Goal: Obtain resource: Obtain resource

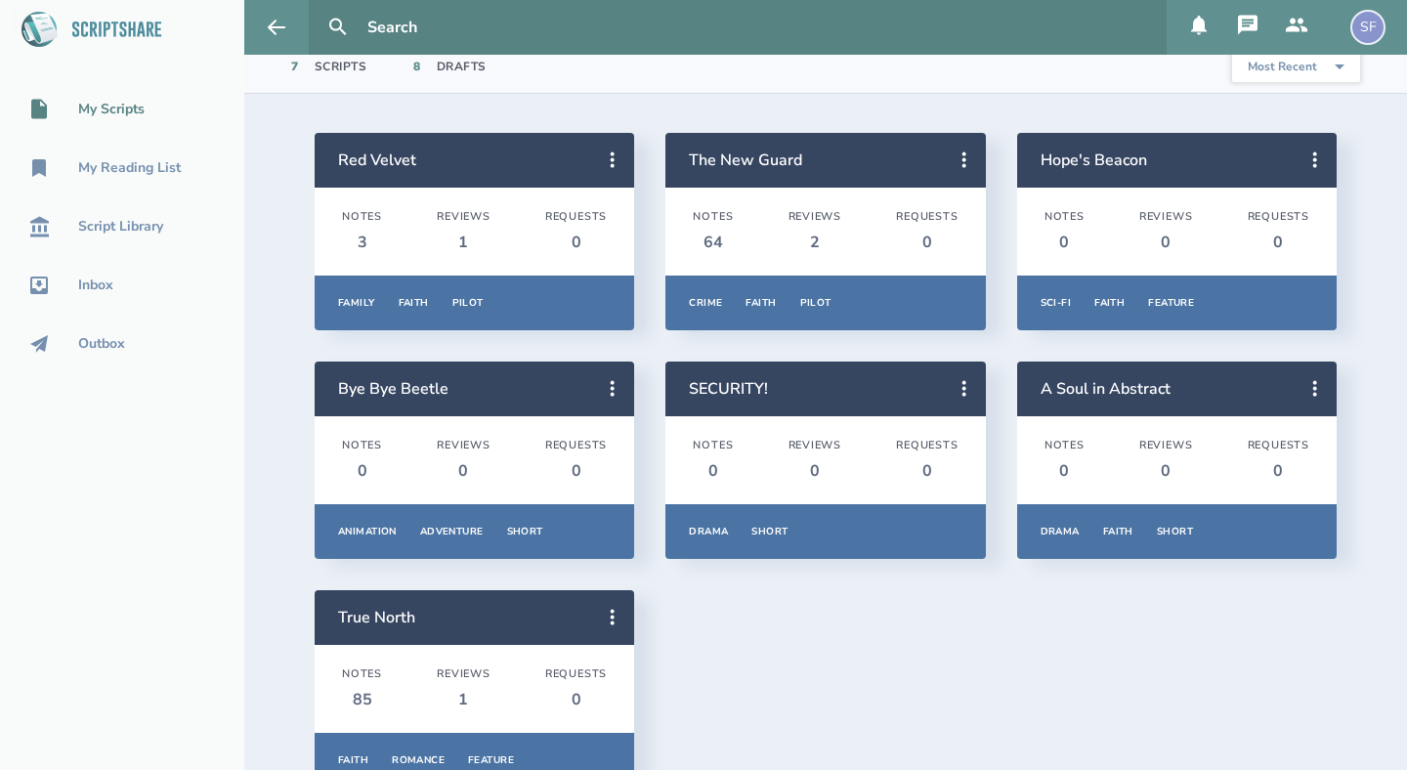
scroll to position [127, 0]
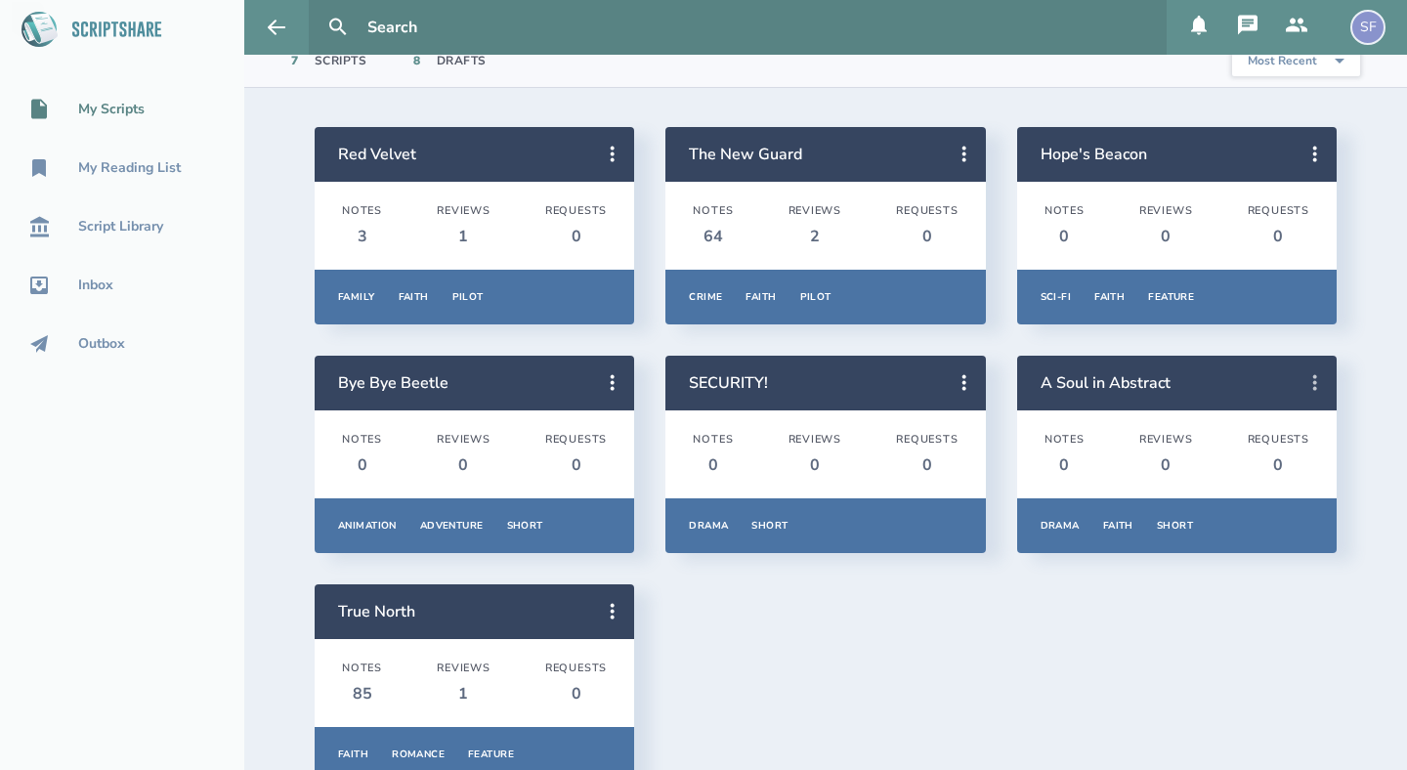
click at [1320, 380] on icon at bounding box center [1314, 382] width 23 height 23
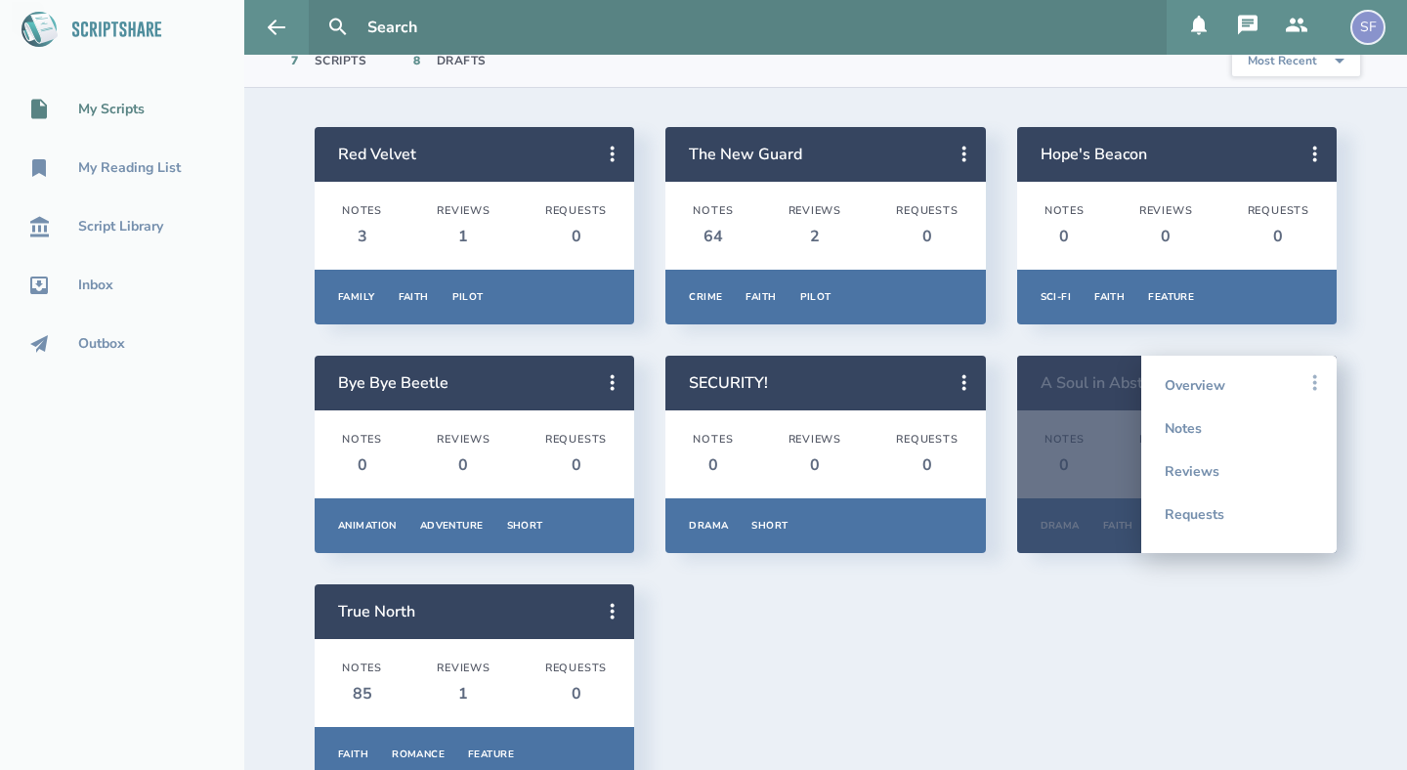
click at [1312, 381] on icon at bounding box center [1314, 382] width 23 height 23
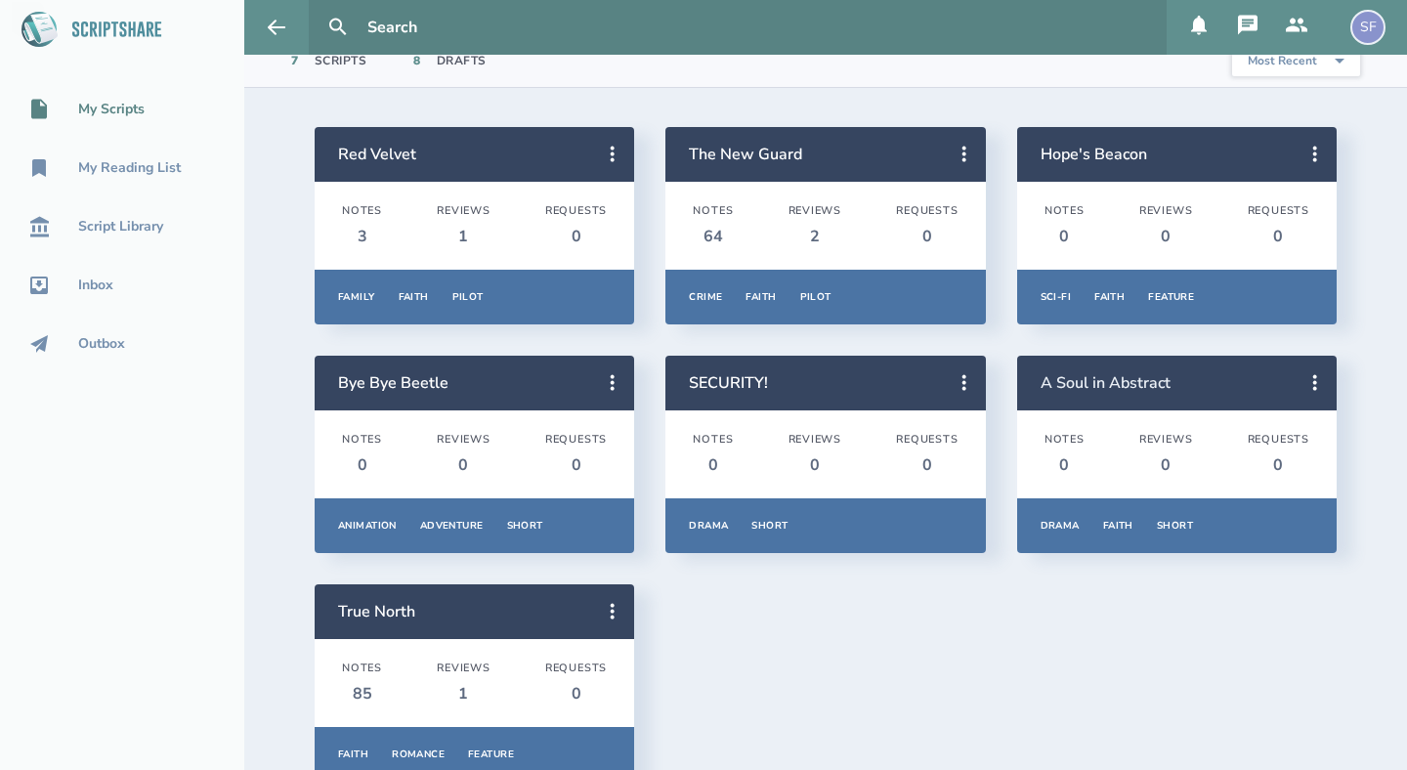
click at [1111, 380] on link "A Soul in Abstract" at bounding box center [1105, 382] width 130 height 21
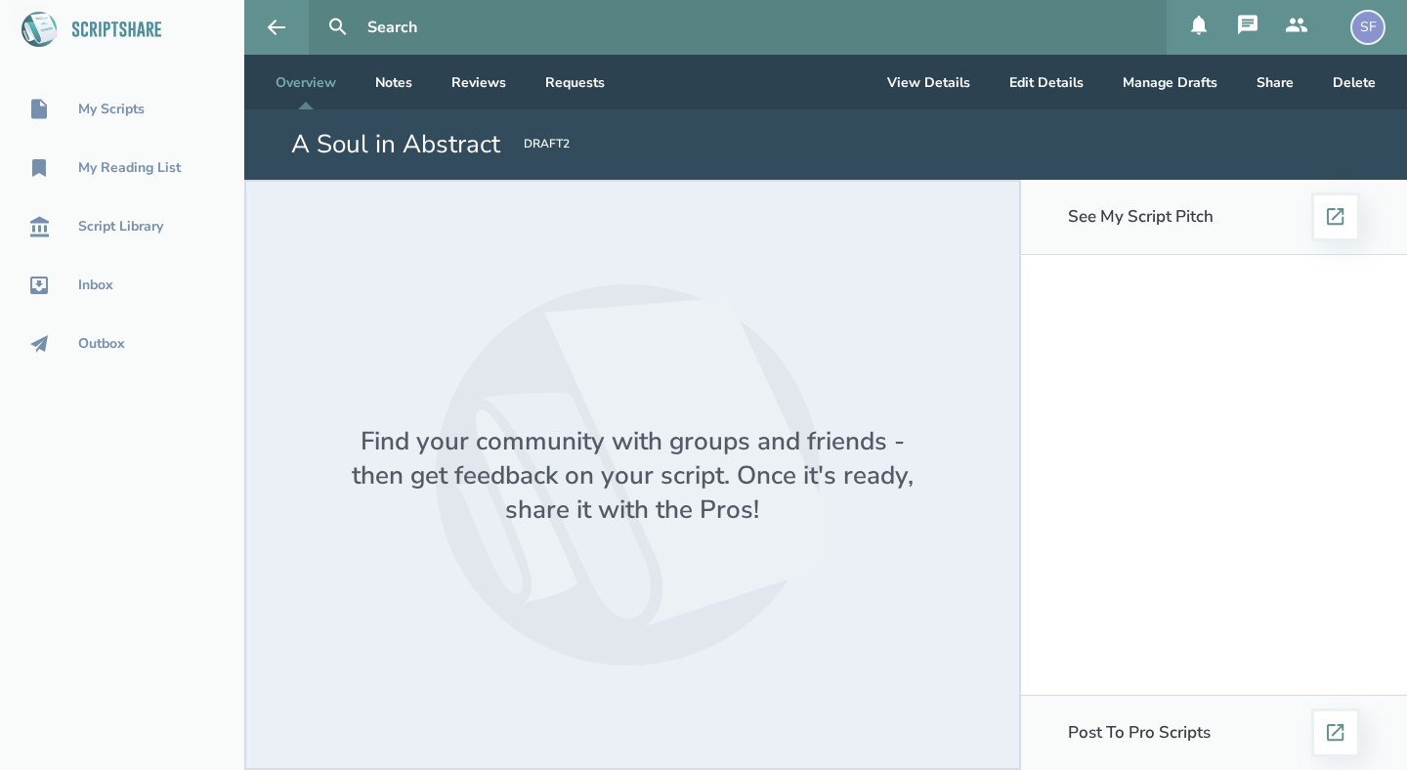
click at [537, 145] on div "DRAFT 2" at bounding box center [547, 145] width 46 height 18
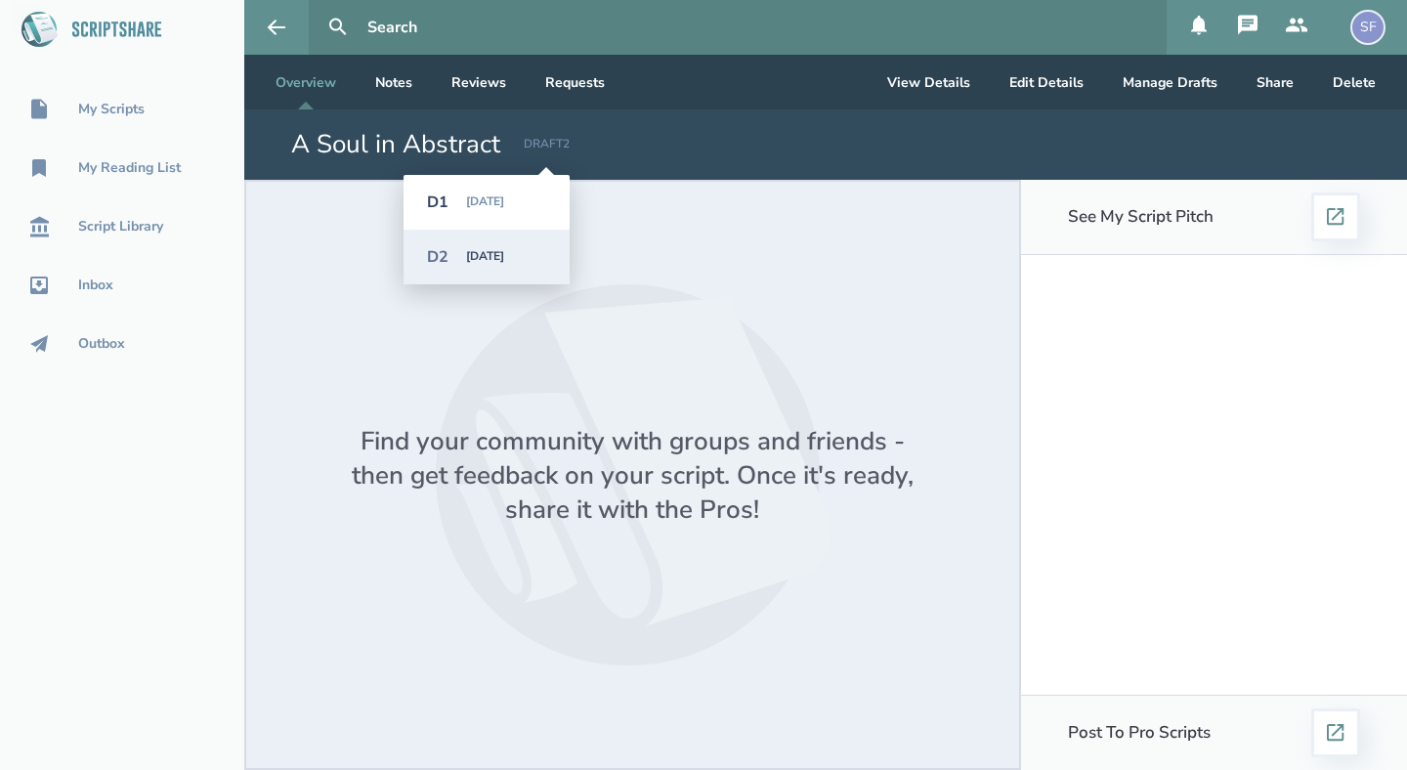
click at [540, 144] on div "DRAFT 2" at bounding box center [547, 145] width 46 height 18
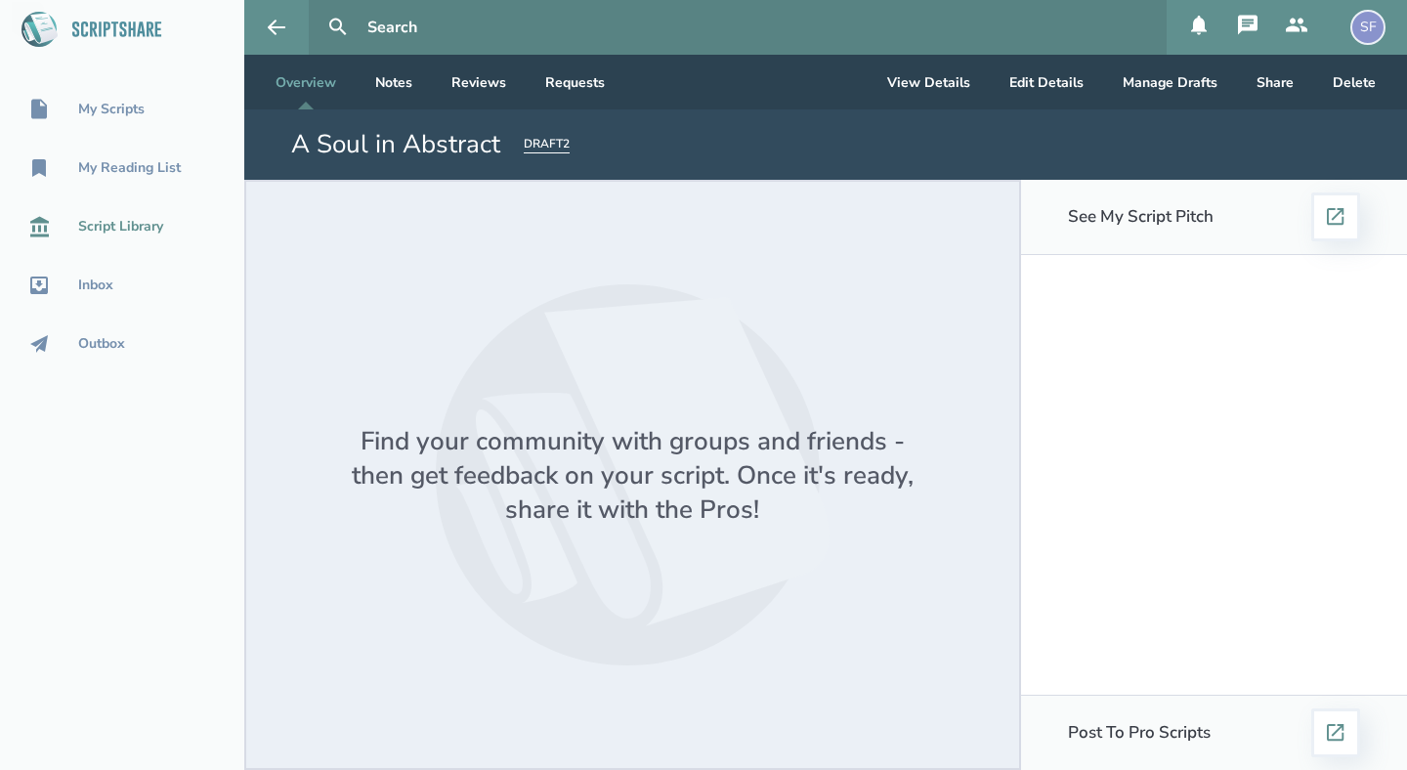
click at [104, 231] on div "Script Library" at bounding box center [120, 227] width 85 height 16
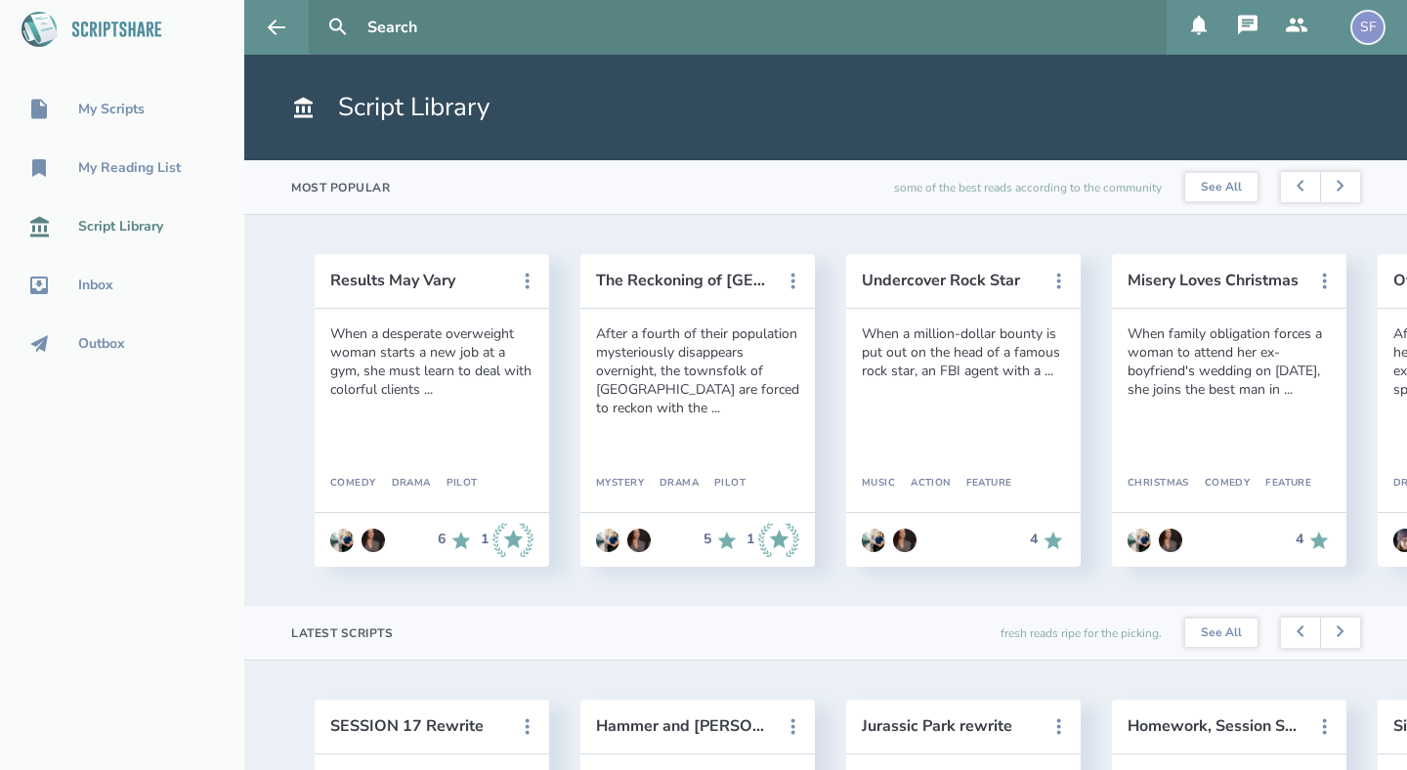
click at [291, 384] on div "Results May Vary When a desperate overweight woman starts a new job at a gym, s…" at bounding box center [825, 414] width 1084 height 320
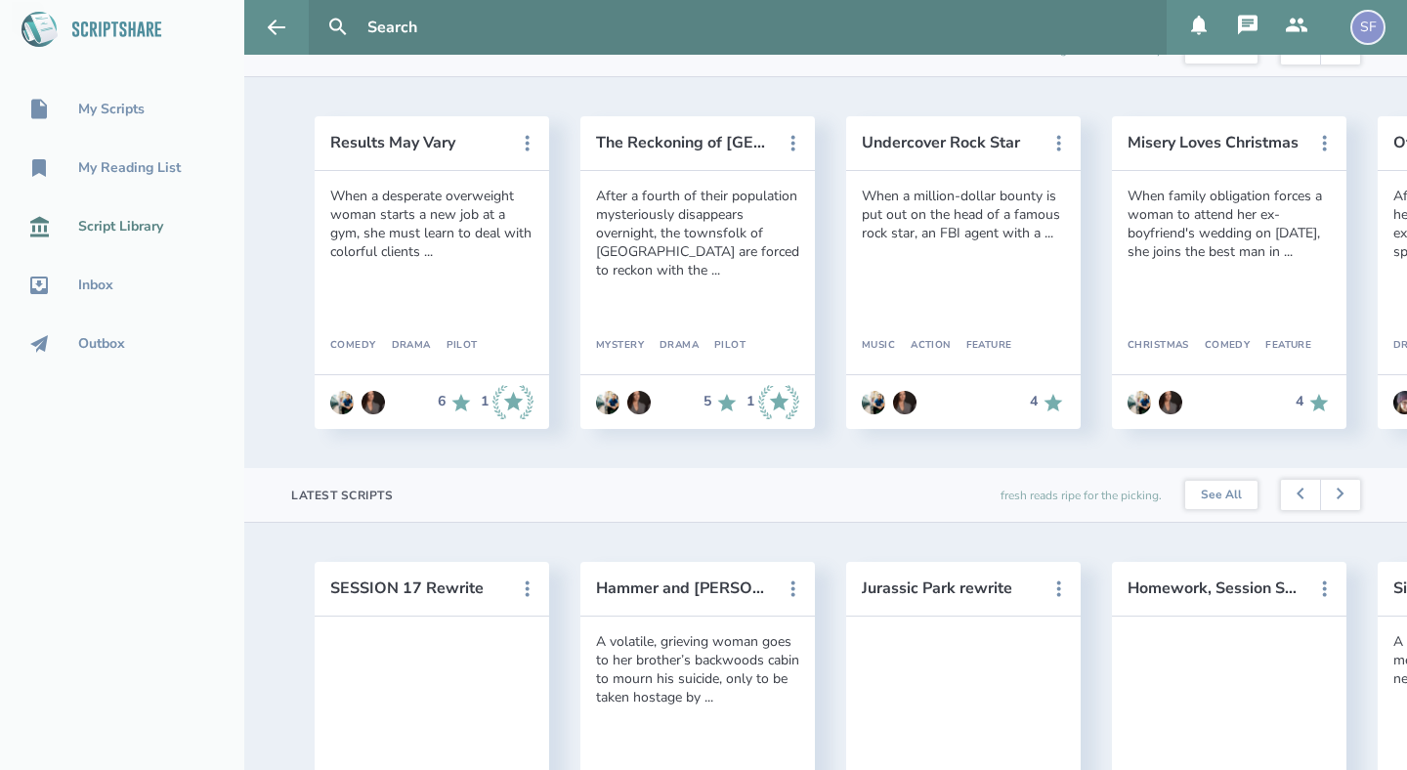
scroll to position [142, 0]
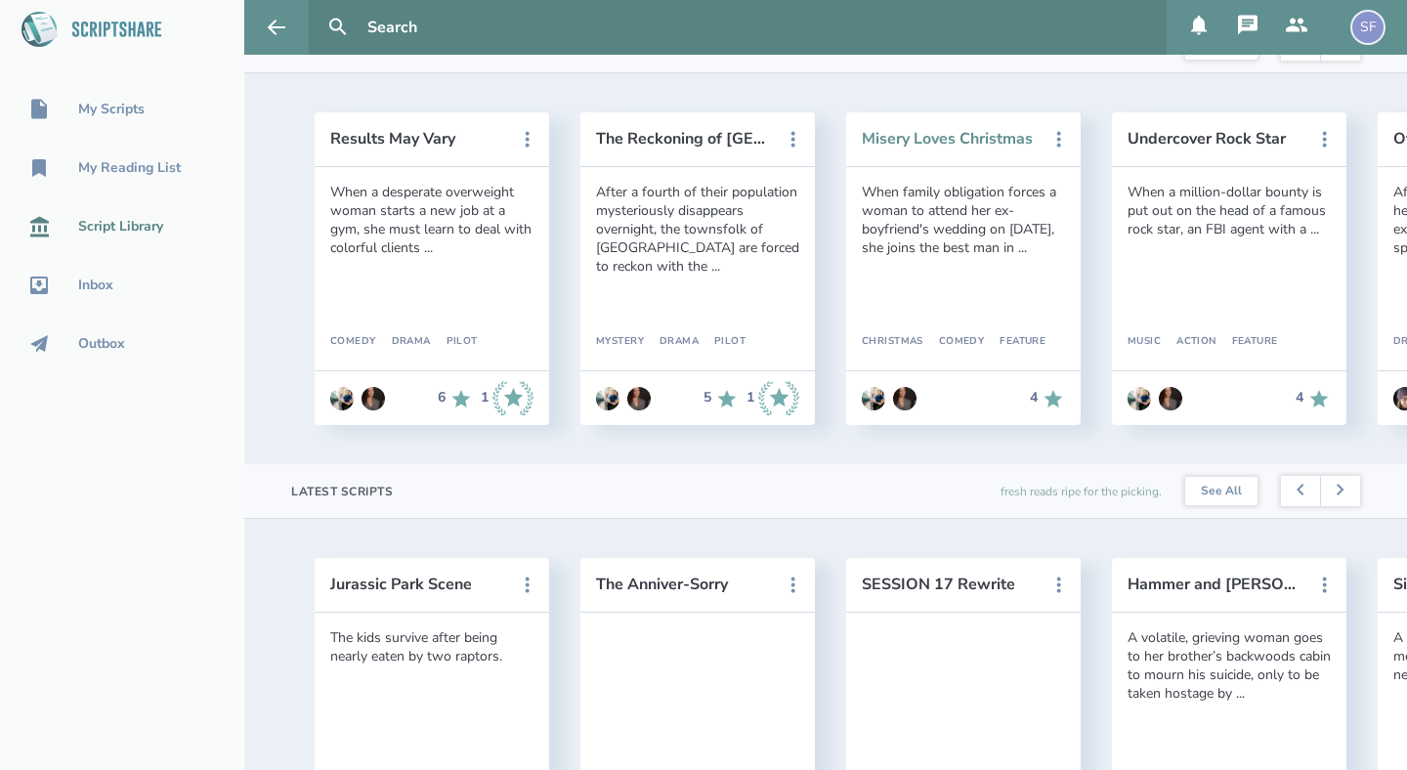
click at [994, 142] on button "Misery Loves Christmas" at bounding box center [950, 139] width 176 height 18
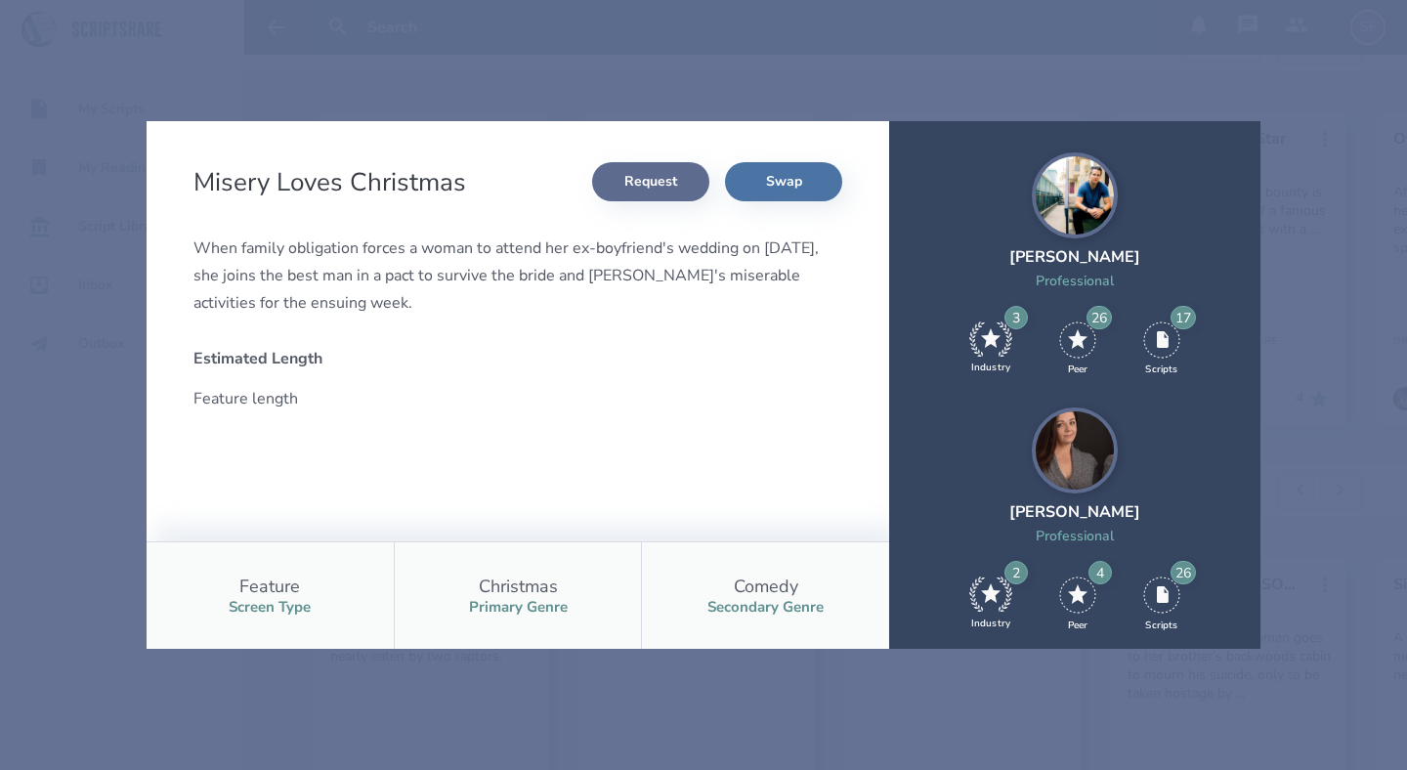
click at [630, 179] on button "Request" at bounding box center [650, 181] width 117 height 39
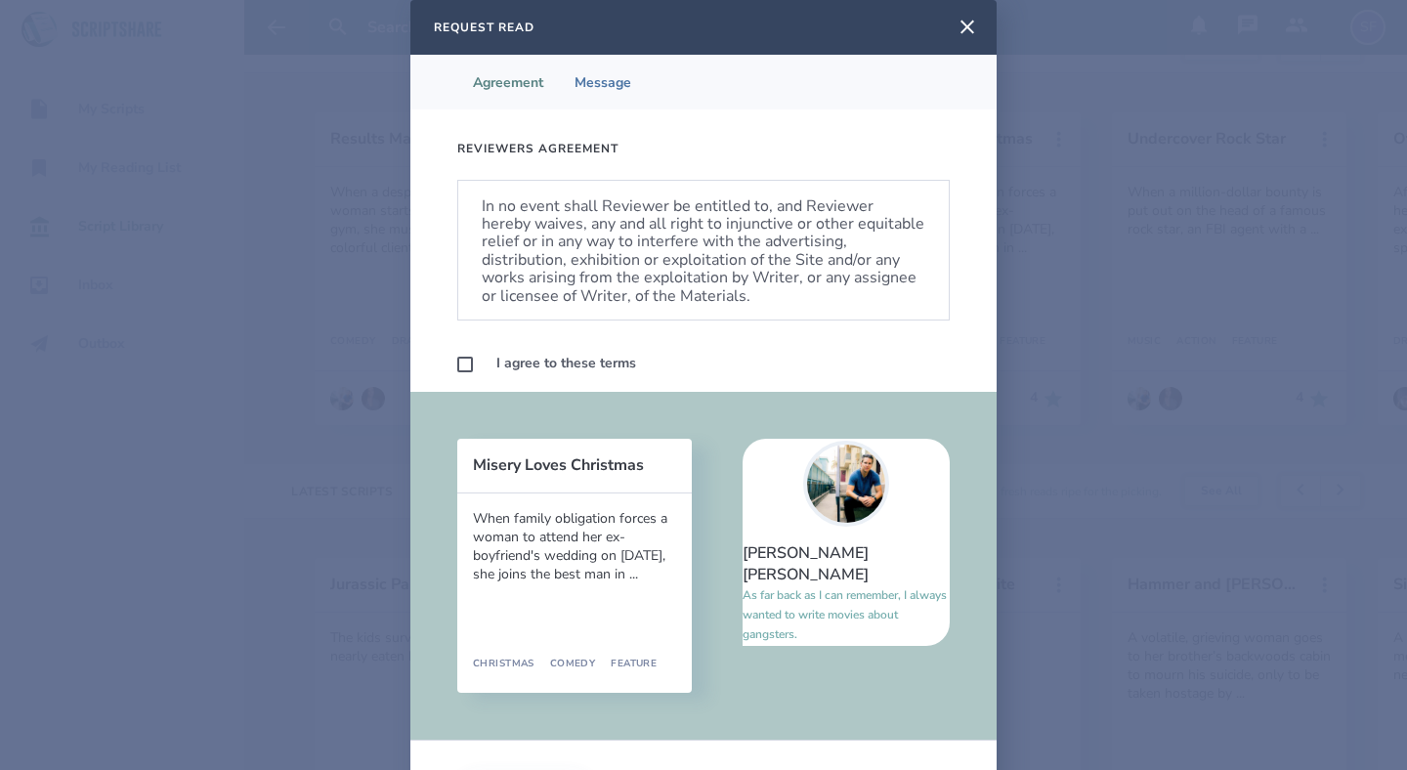
scroll to position [1183, 0]
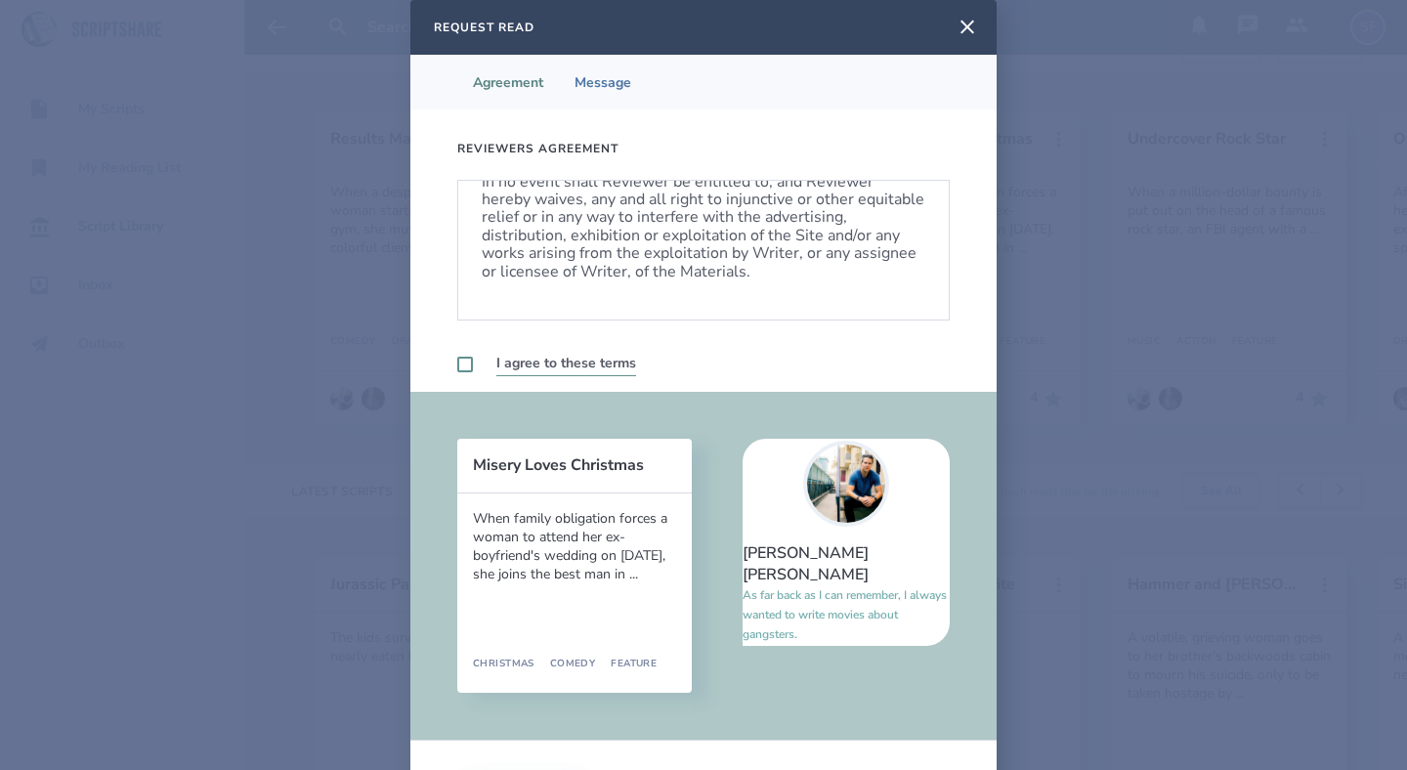
click at [462, 366] on label at bounding box center [465, 365] width 16 height 16
checkbox input "true"
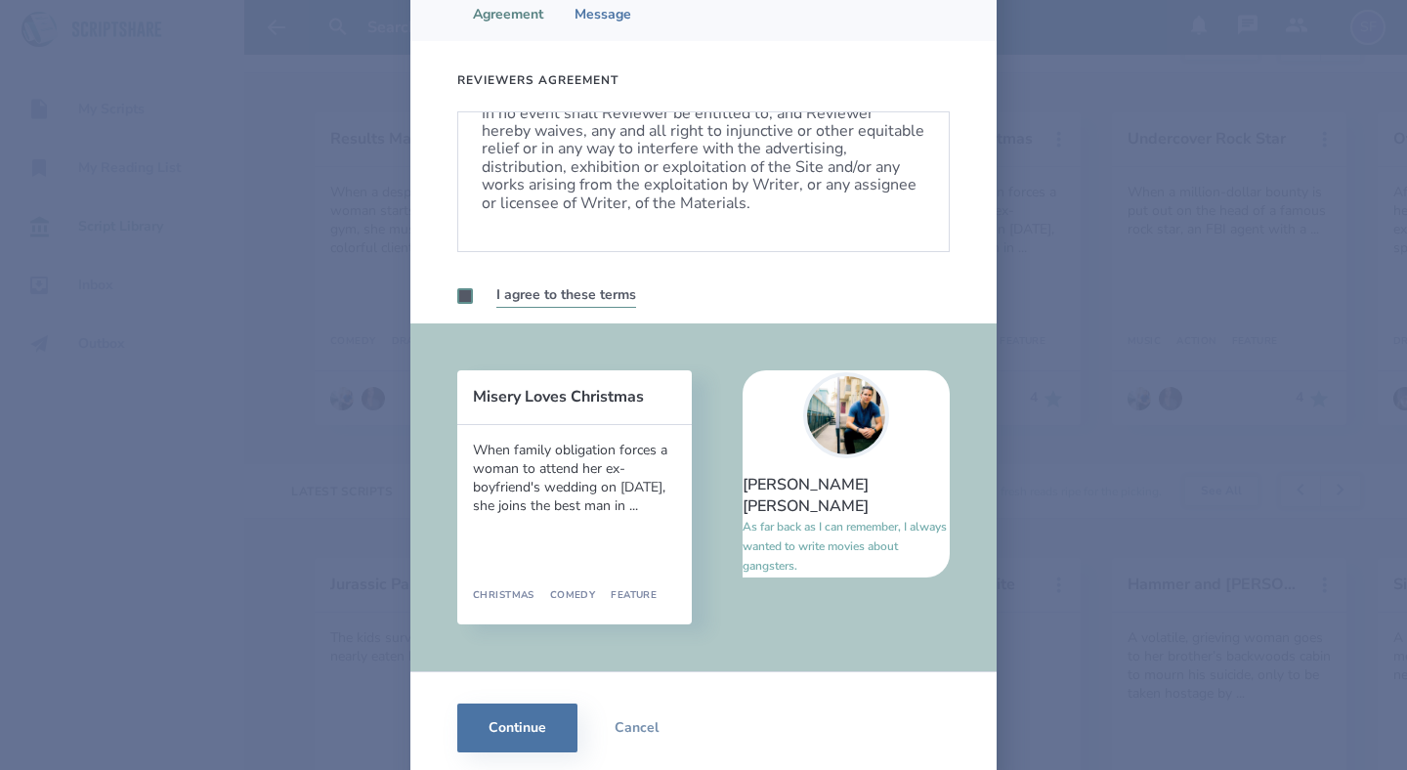
scroll to position [82, 0]
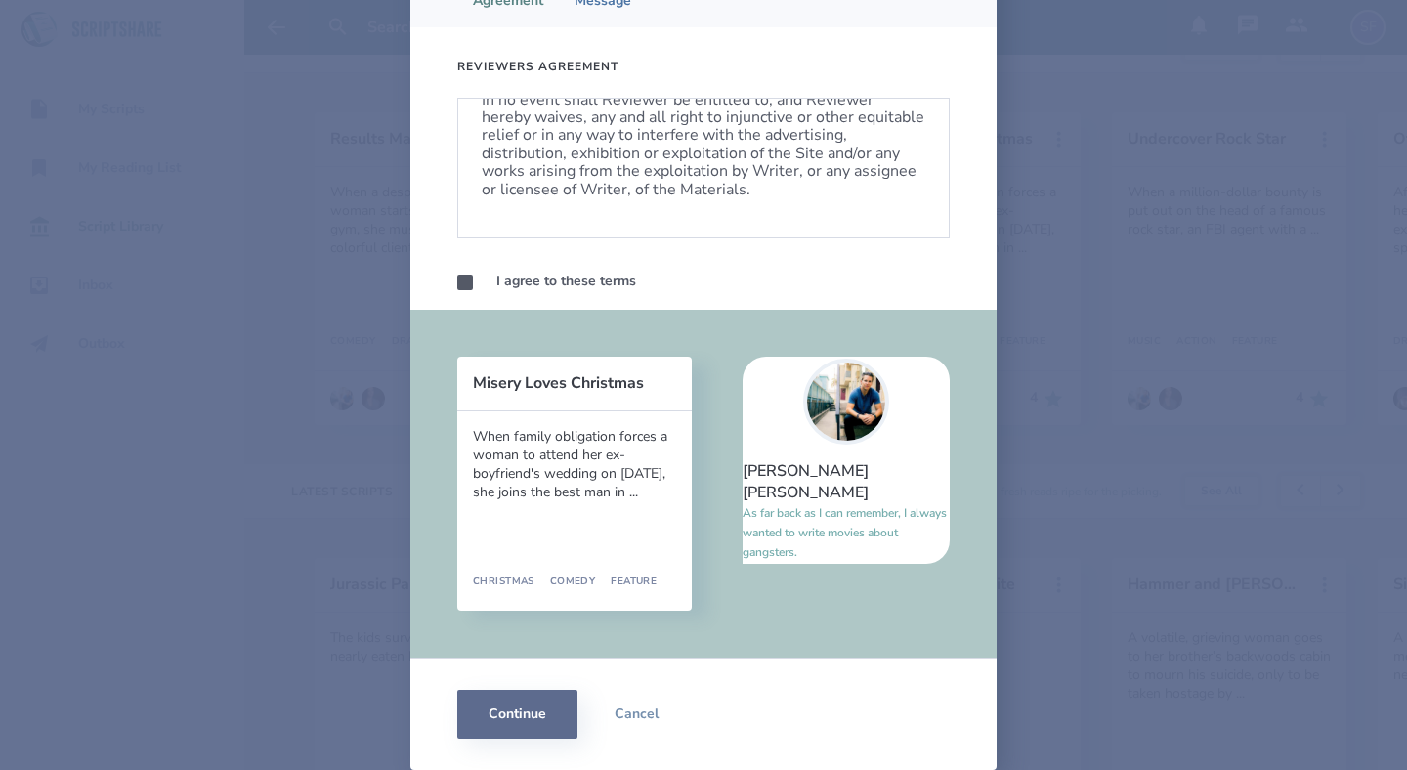
click at [537, 716] on button "Continue" at bounding box center [517, 714] width 120 height 49
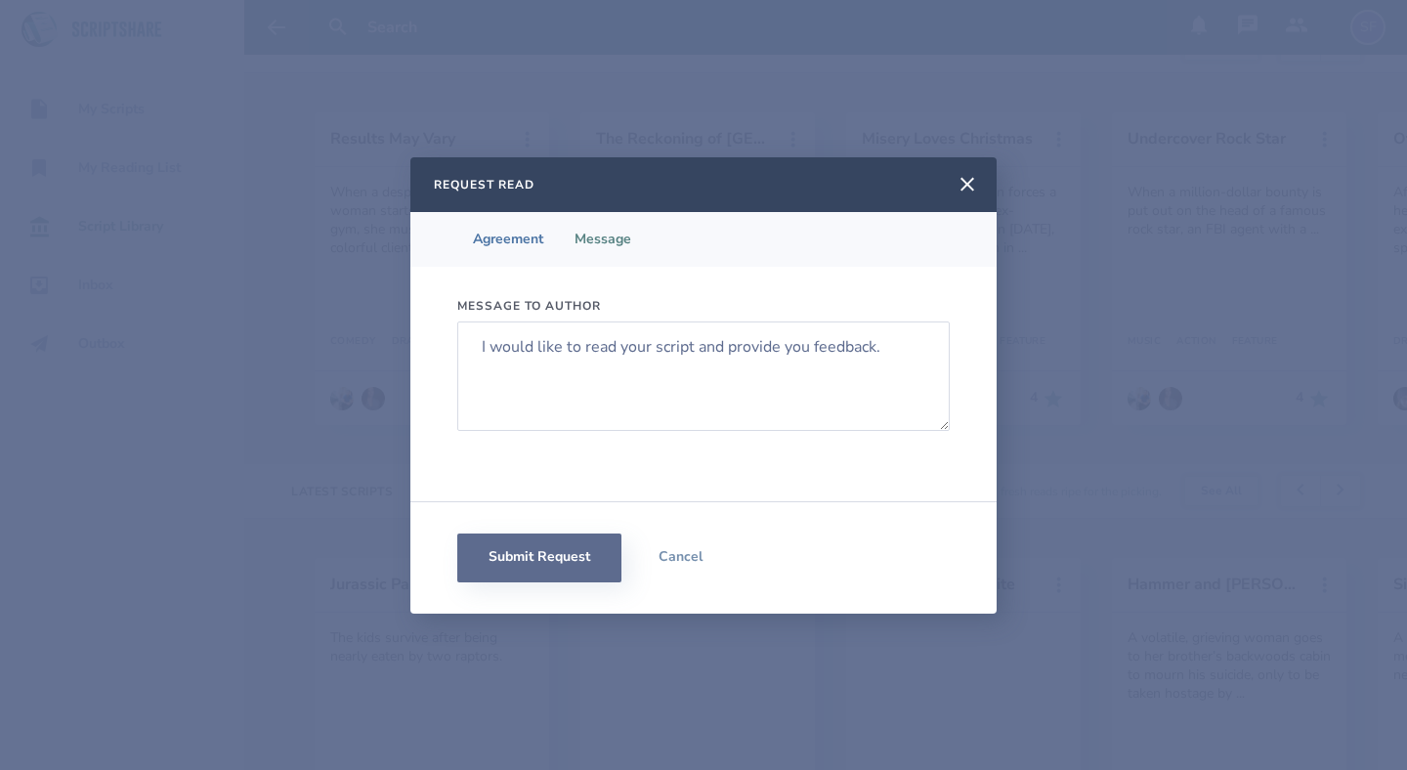
click at [539, 554] on button "Submit Request" at bounding box center [539, 557] width 164 height 49
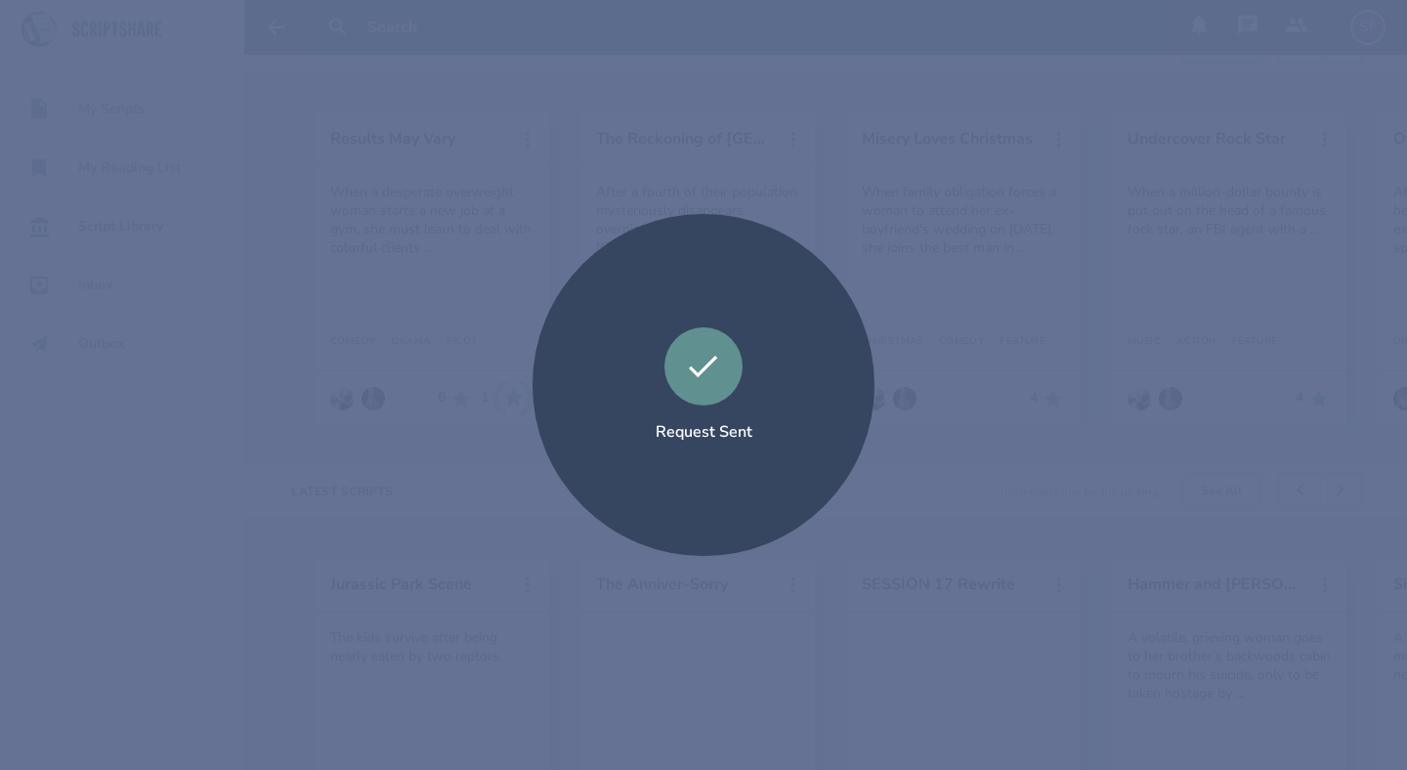
click at [989, 282] on div "Request Sent" at bounding box center [703, 385] width 1407 height 770
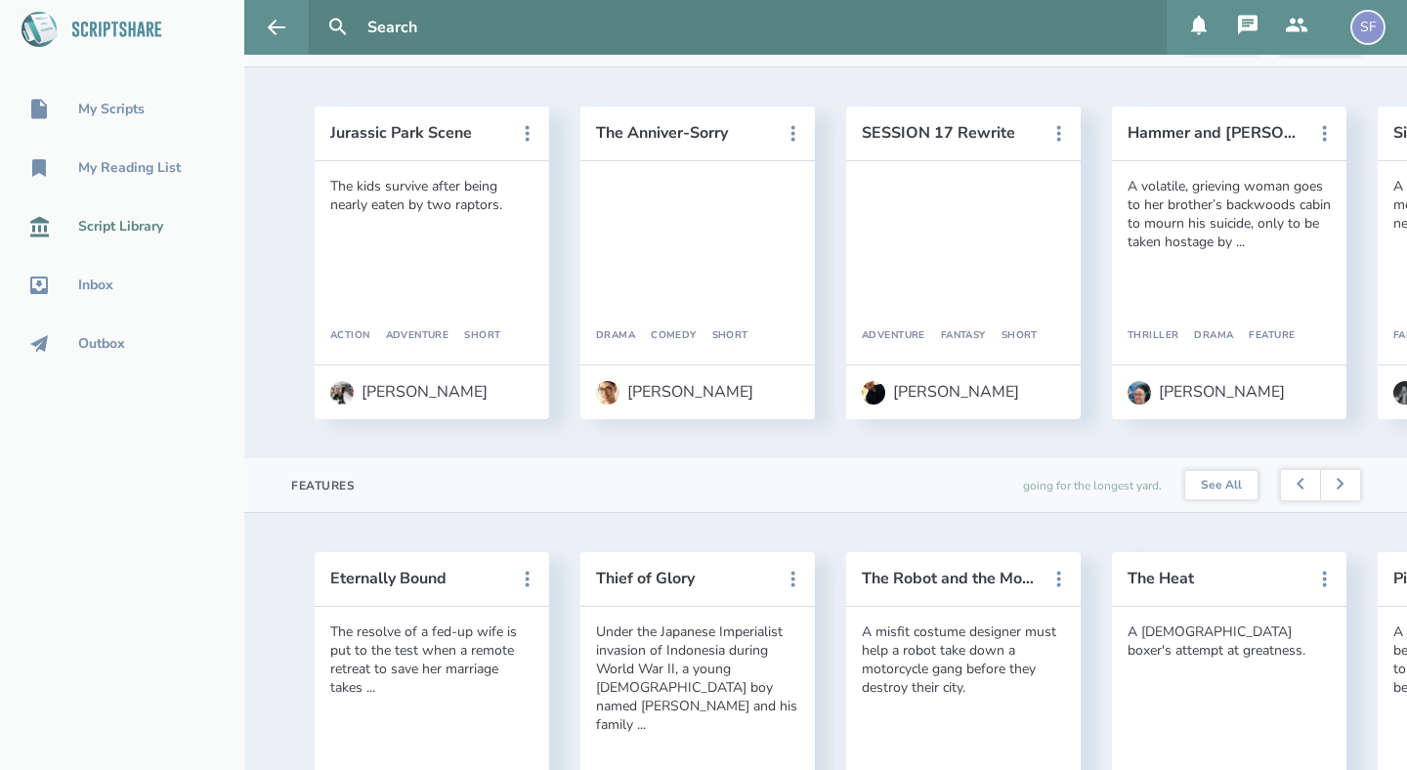
scroll to position [597, 0]
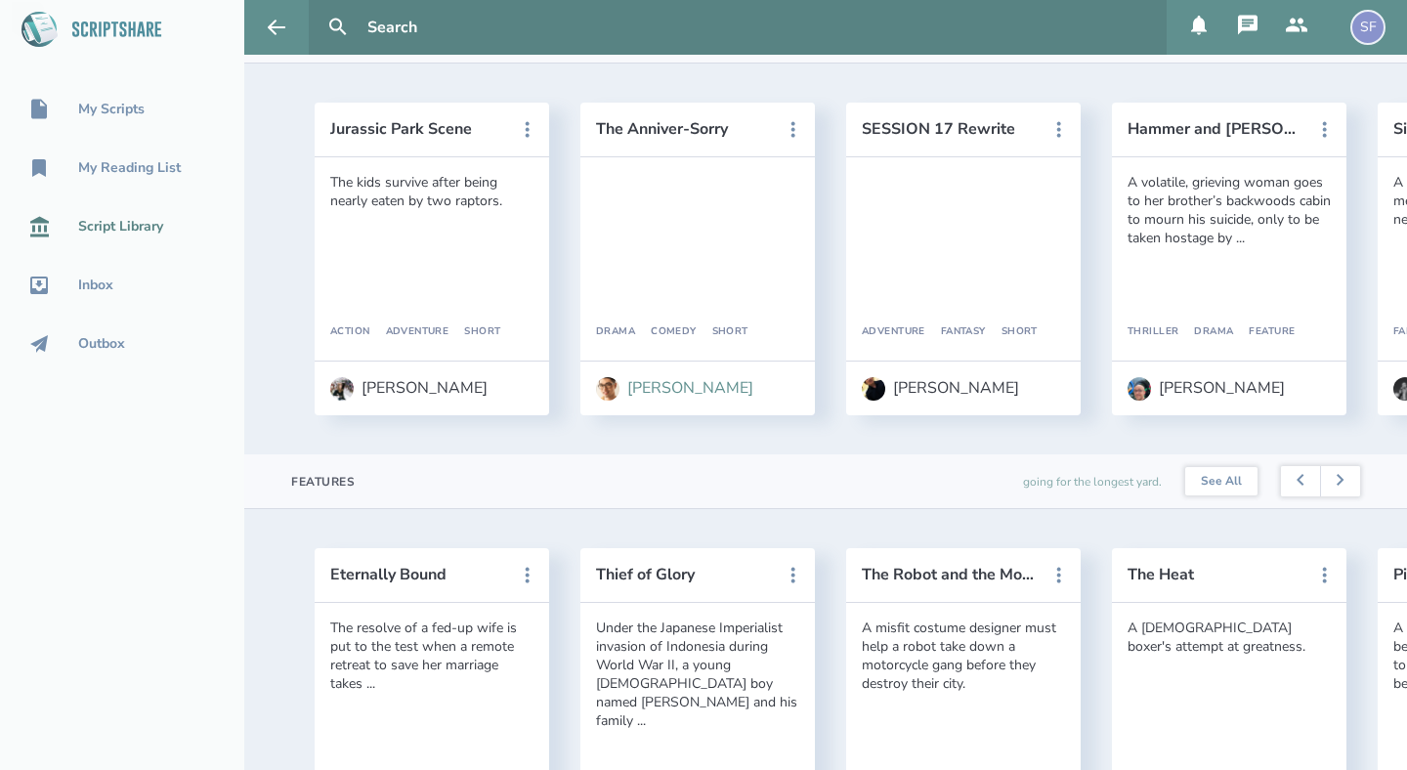
click at [613, 388] on img at bounding box center [607, 388] width 23 height 23
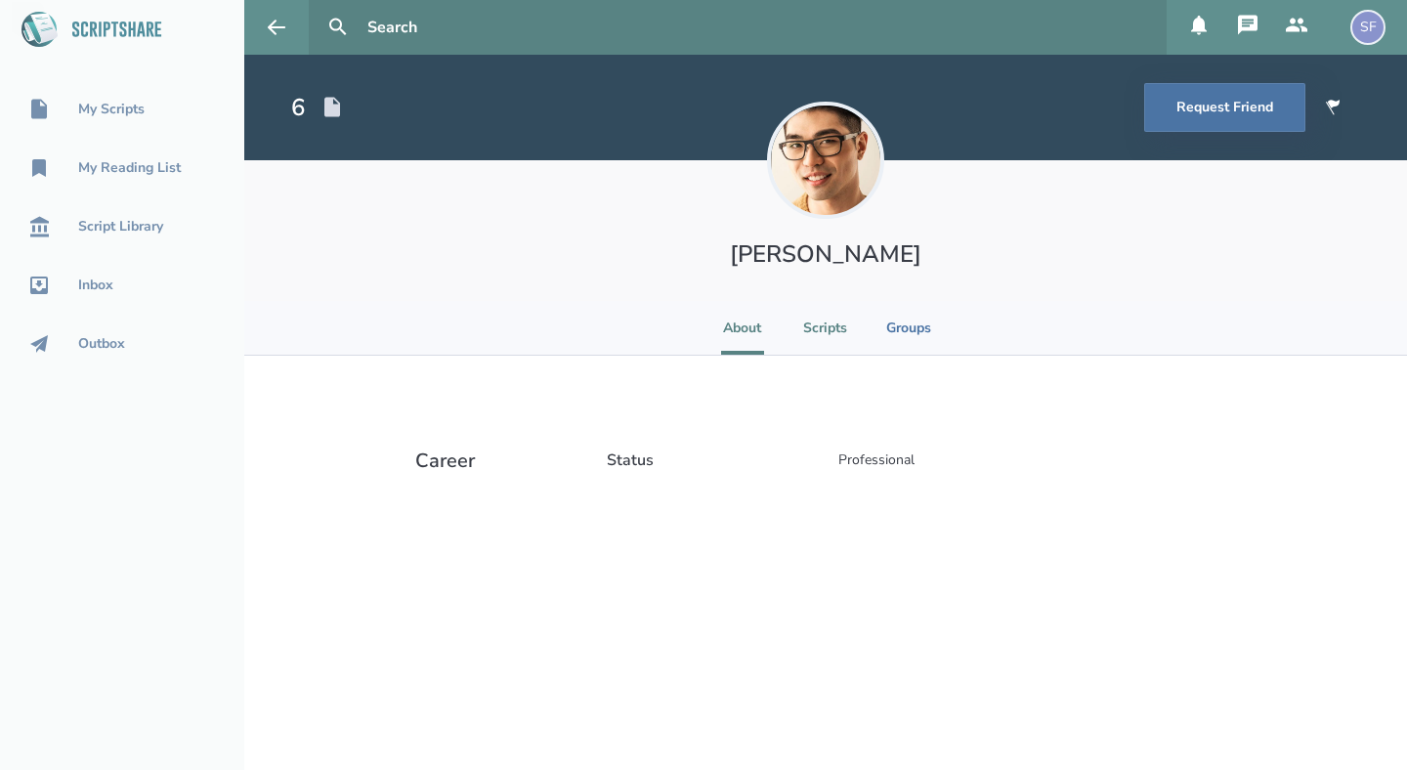
click at [825, 324] on li "Scripts" at bounding box center [825, 328] width 44 height 54
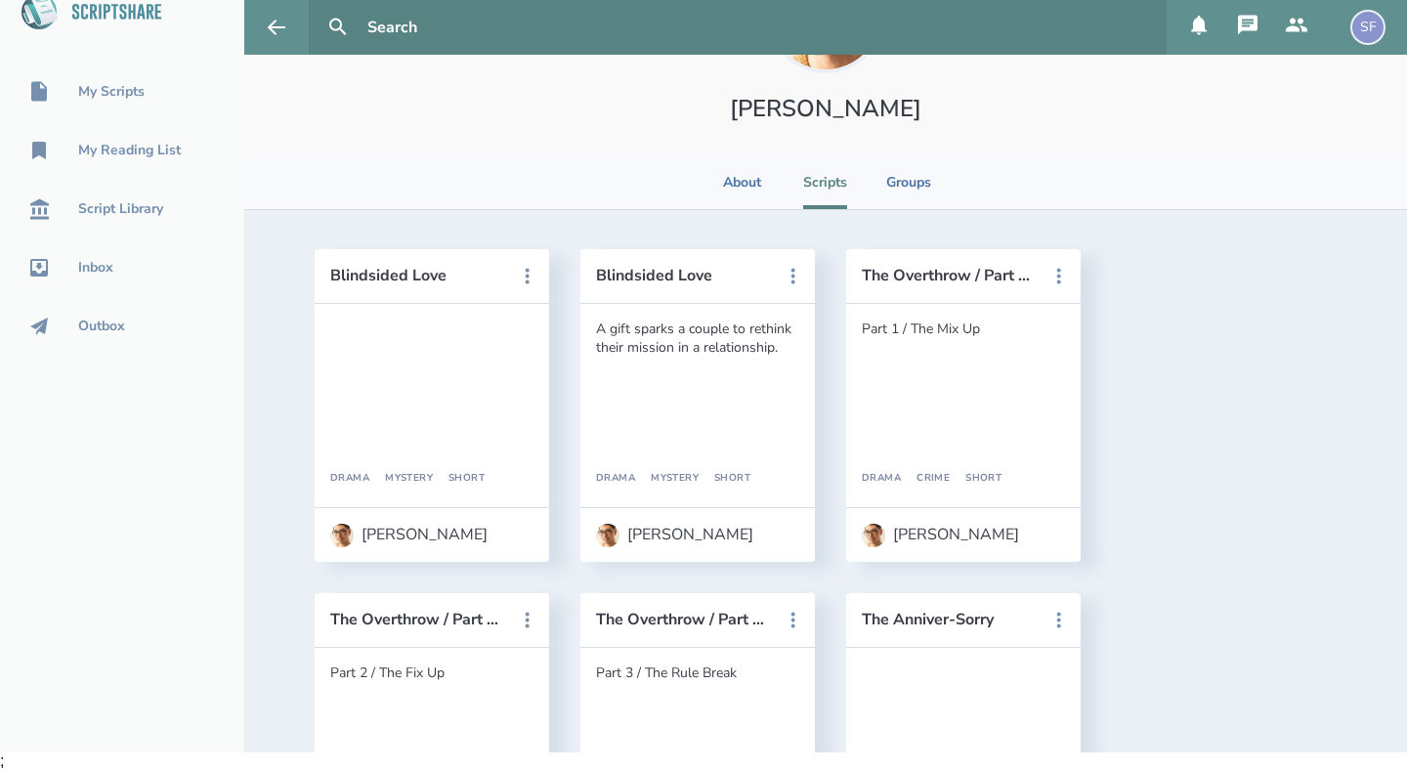
scroll to position [124, 0]
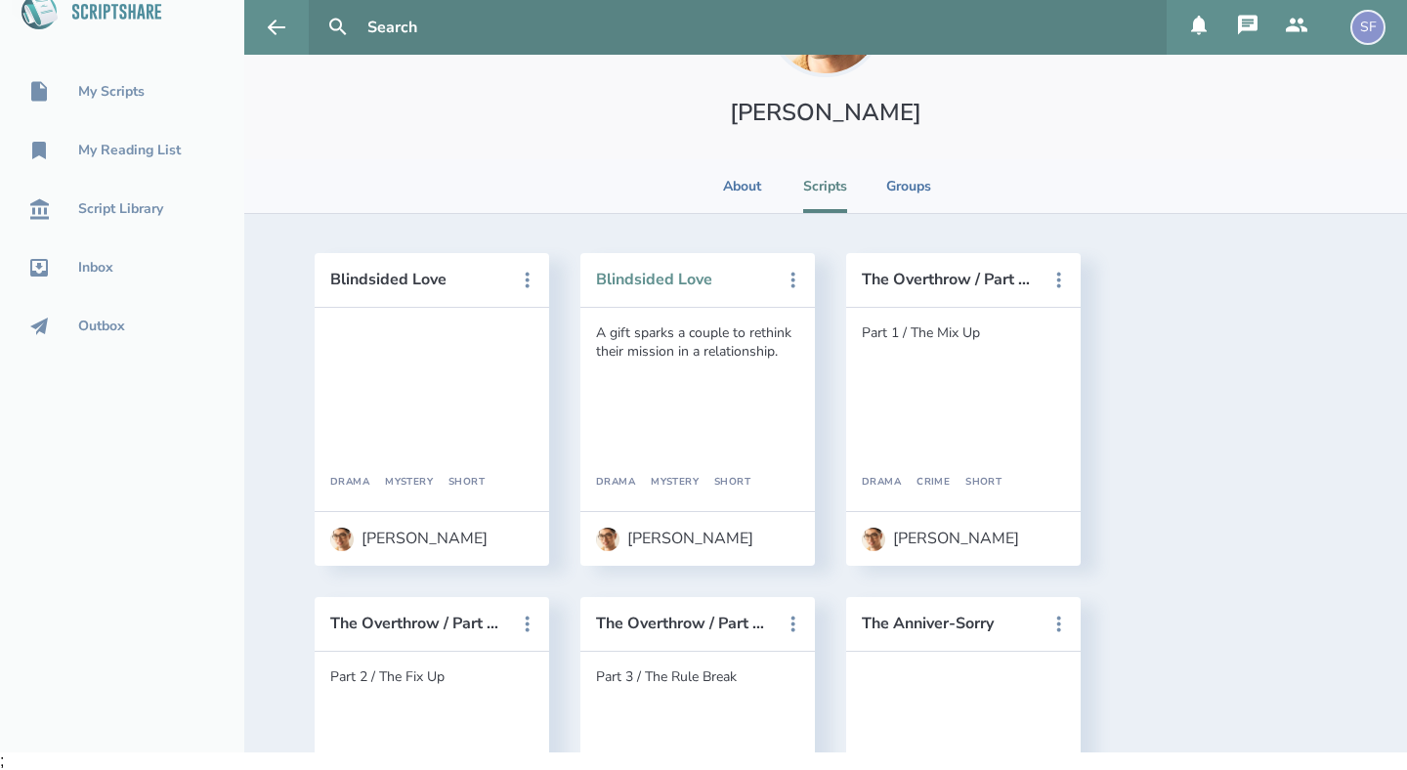
click at [662, 278] on button "Blindsided Love" at bounding box center [684, 280] width 176 height 18
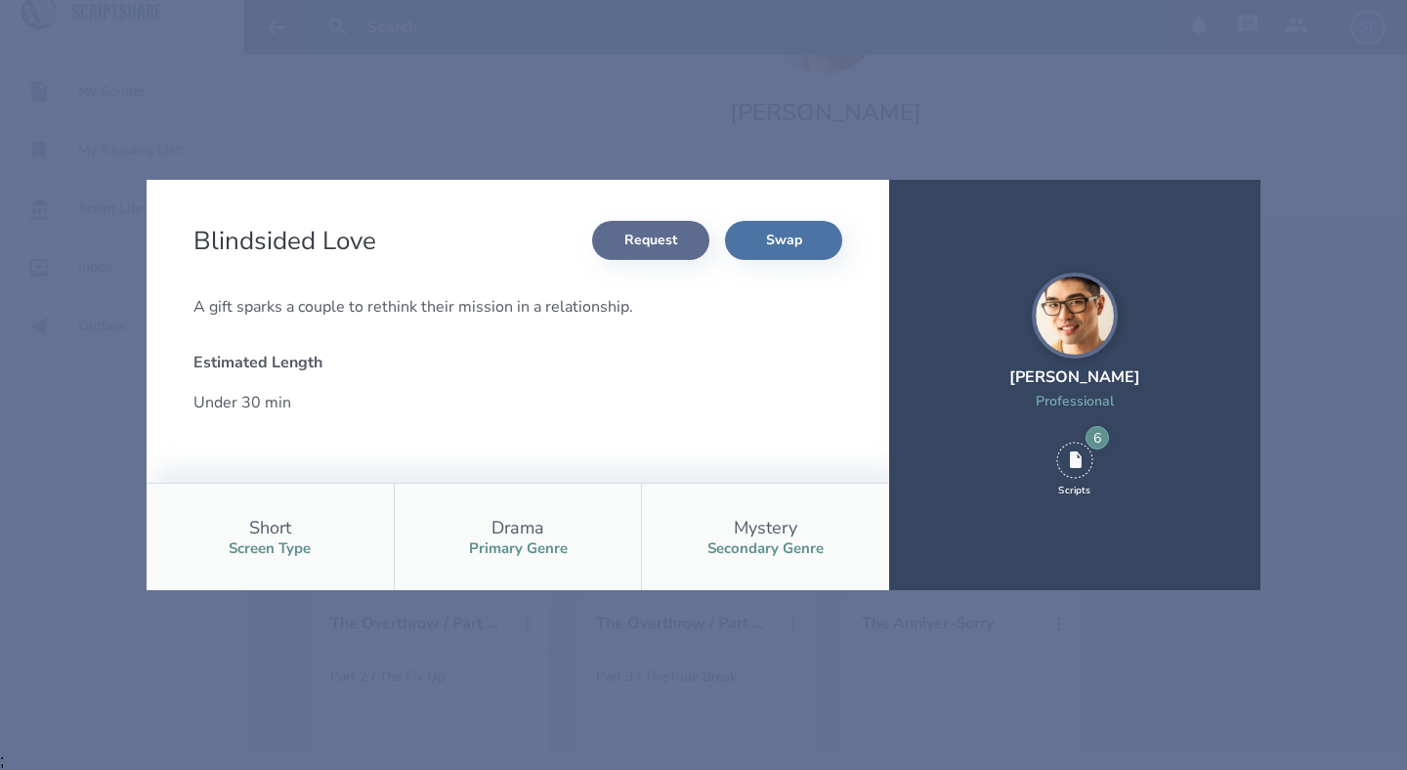
click at [665, 240] on button "Request" at bounding box center [650, 240] width 117 height 39
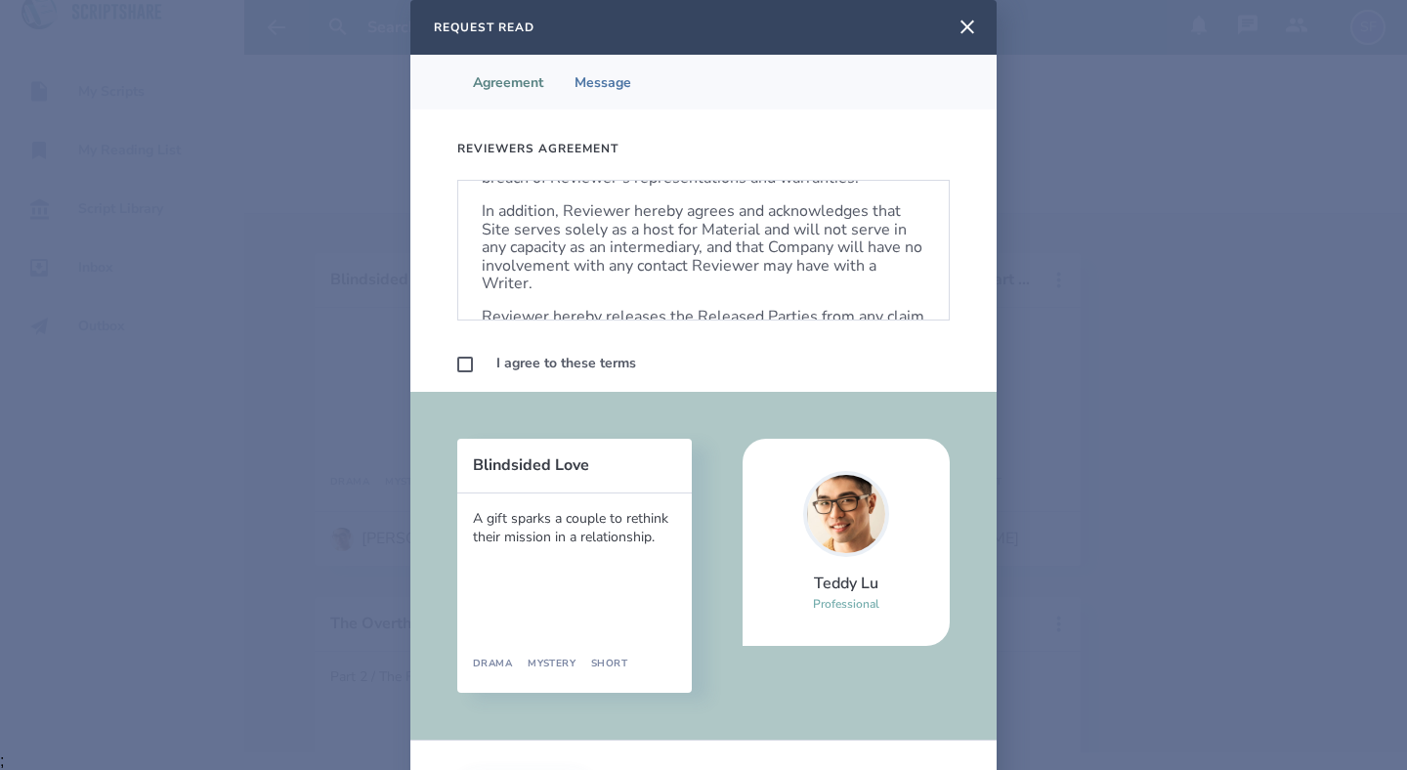
scroll to position [1183, 0]
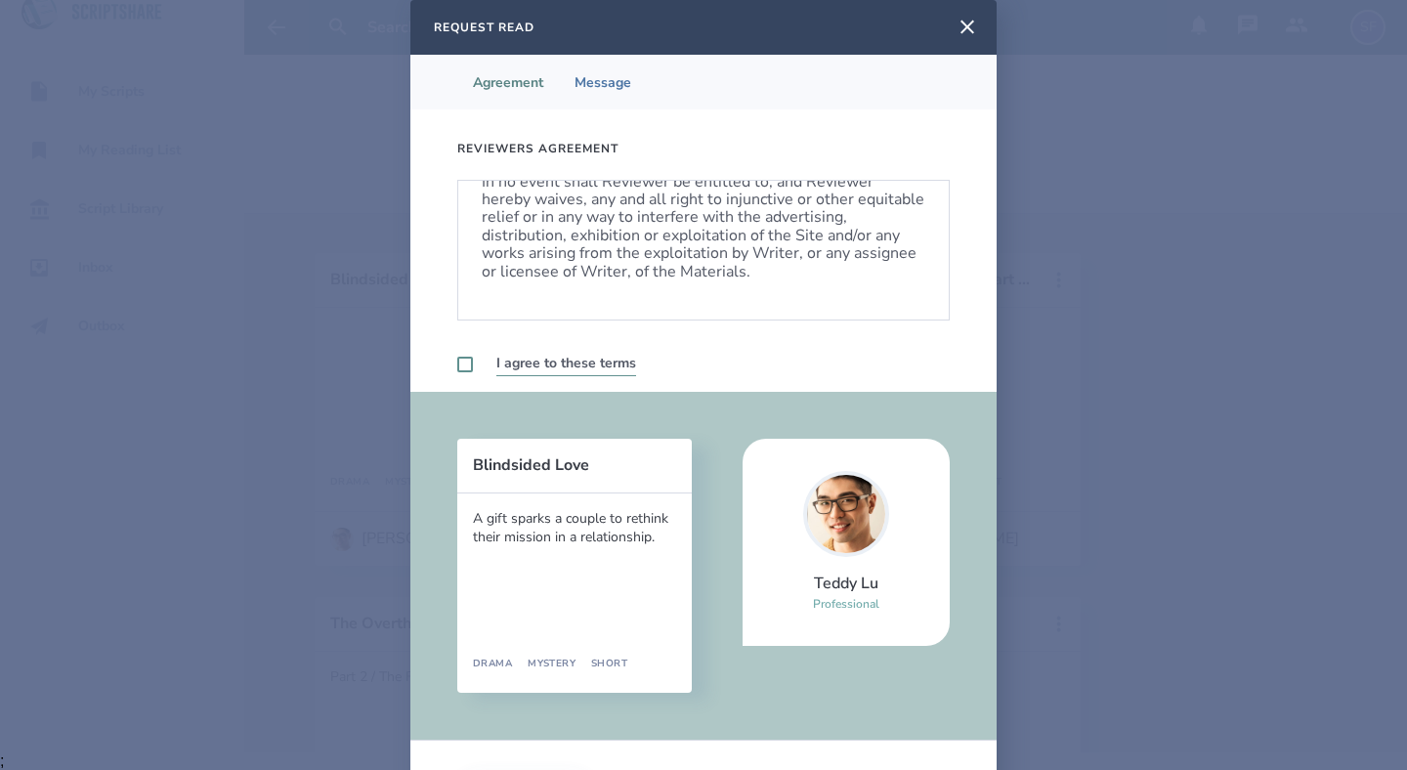
click at [468, 362] on label at bounding box center [465, 365] width 16 height 16
checkbox input "true"
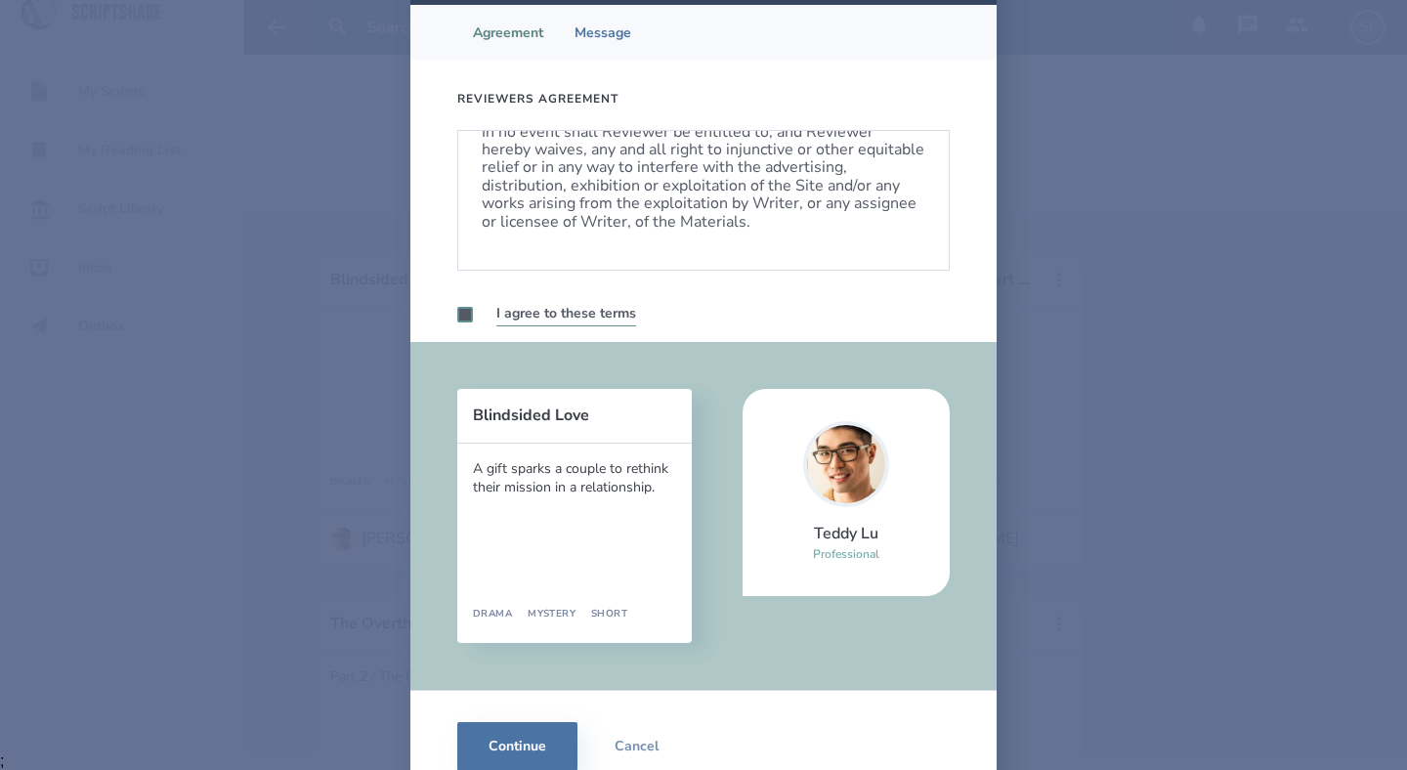
scroll to position [82, 0]
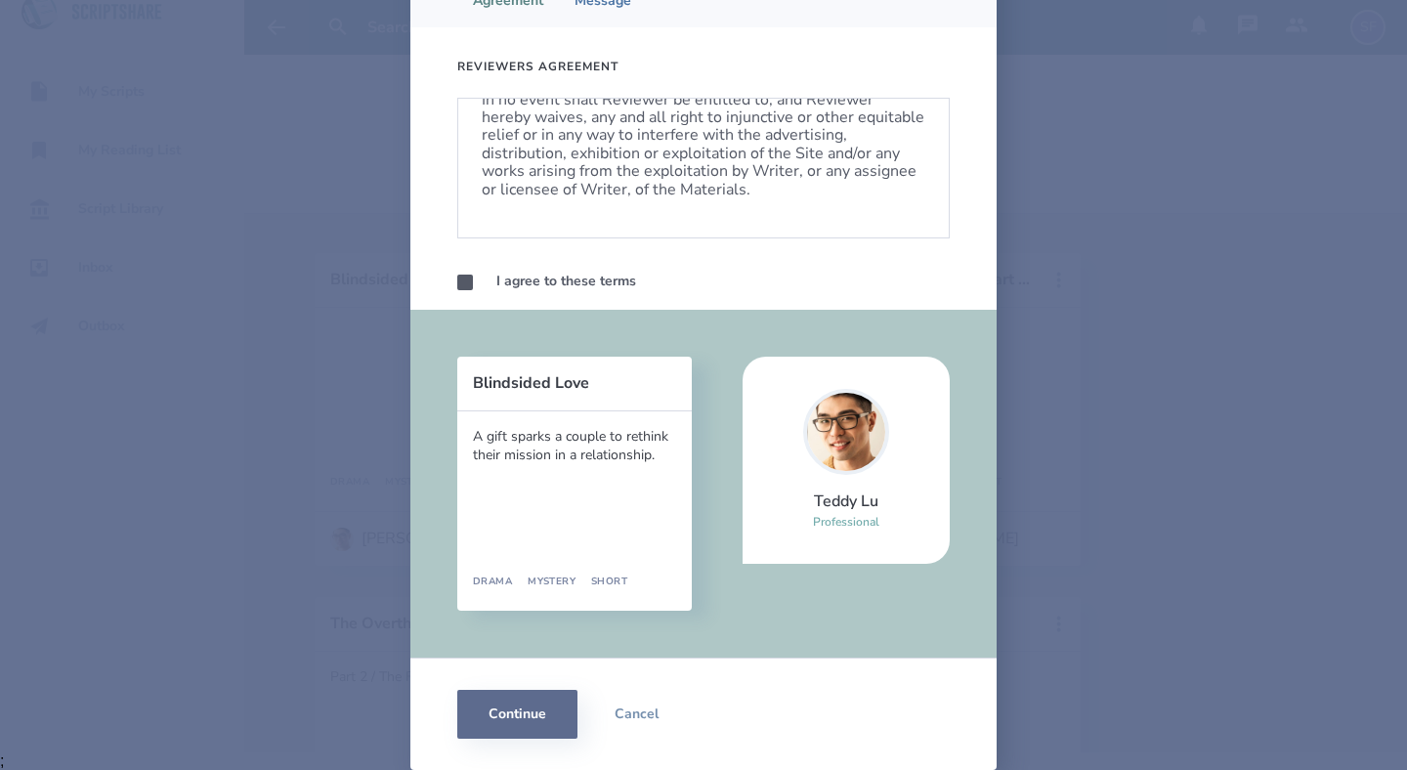
click at [521, 715] on button "Continue" at bounding box center [517, 714] width 120 height 49
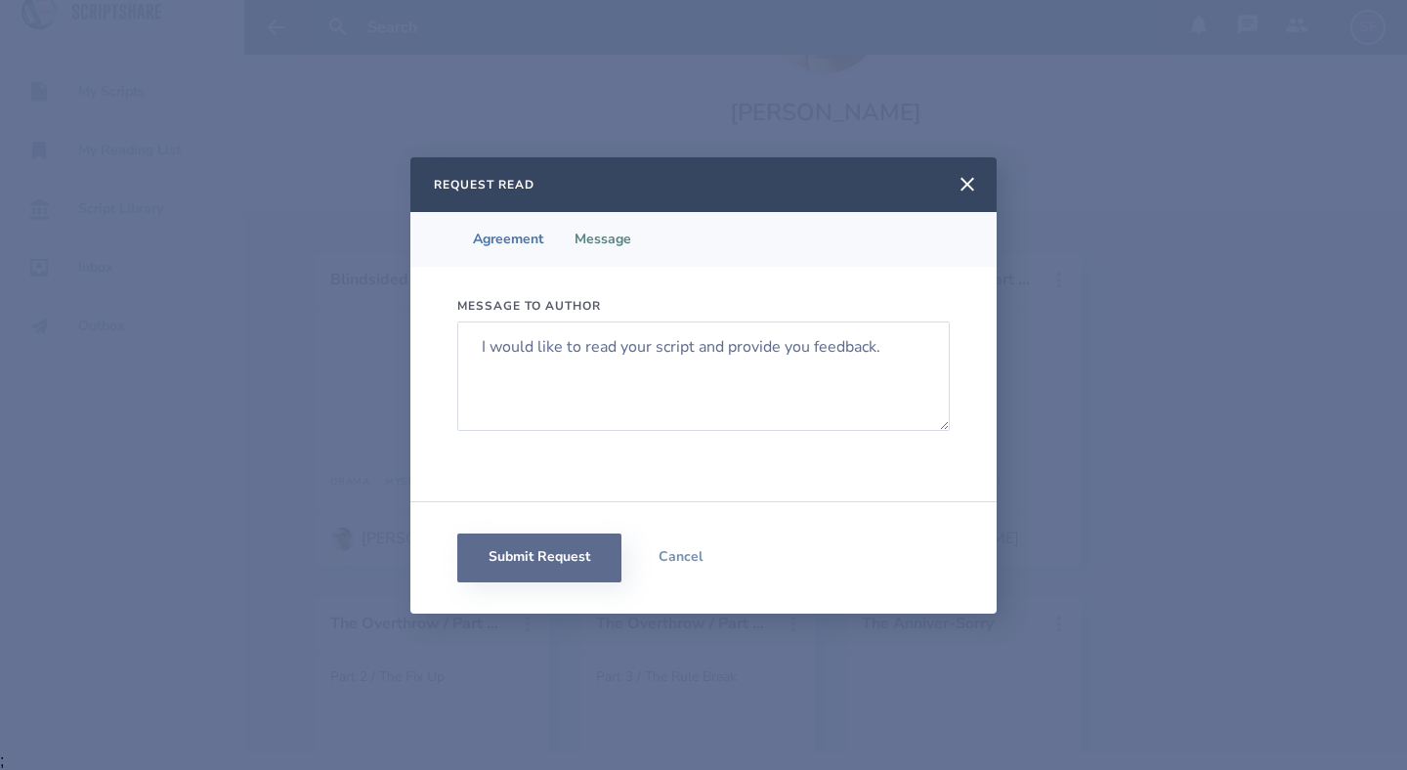
click at [556, 553] on button "Submit Request" at bounding box center [539, 557] width 164 height 49
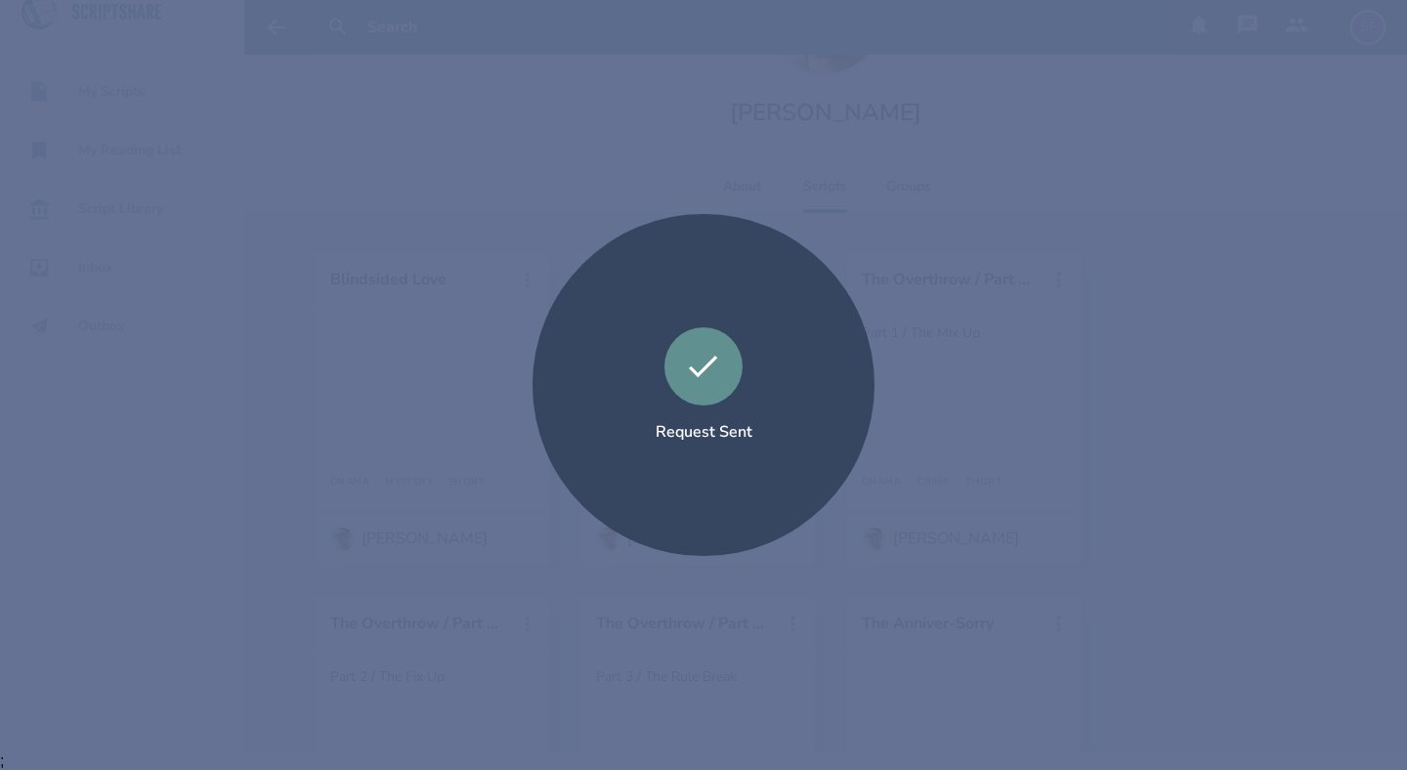
click at [1016, 217] on div "Request Sent" at bounding box center [703, 385] width 1407 height 770
